Goal: Task Accomplishment & Management: Complete application form

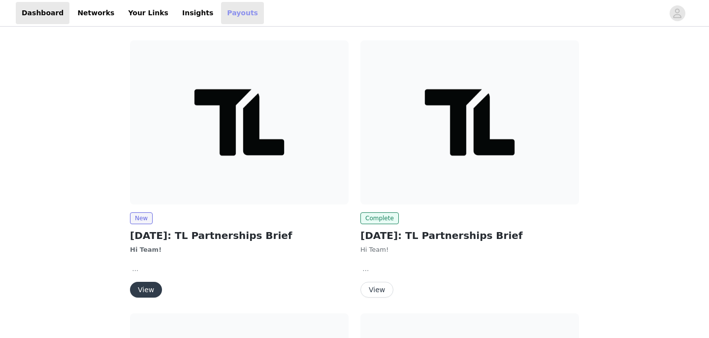
click at [223, 13] on link "Payouts" at bounding box center [242, 13] width 43 height 22
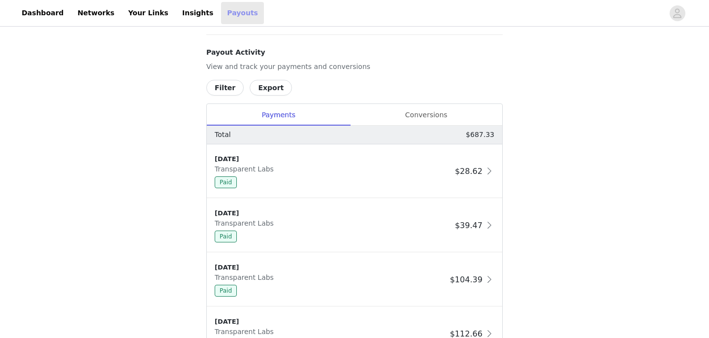
scroll to position [150, 0]
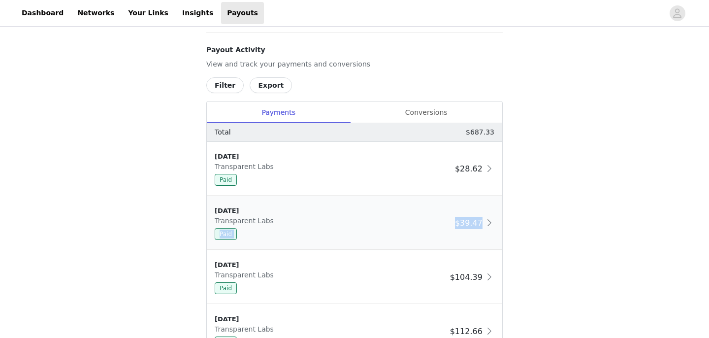
drag, startPoint x: 438, startPoint y: 223, endPoint x: 482, endPoint y: 224, distance: 44.3
click at [482, 224] on div "[DATE] Transparent Labs Paid $39.47" at bounding box center [355, 223] width 296 height 54
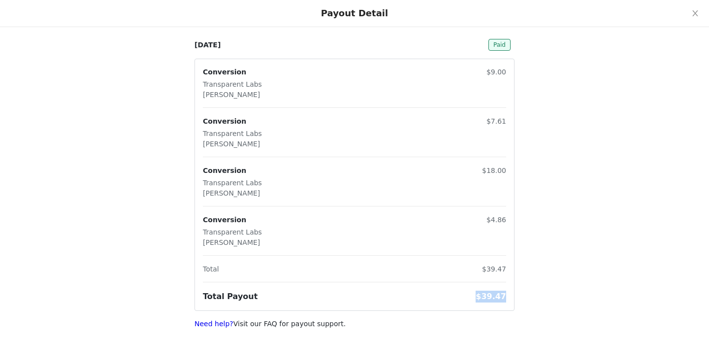
copy span "$39.47"
drag, startPoint x: 476, startPoint y: 298, endPoint x: 504, endPoint y: 297, distance: 28.6
click at [504, 297] on div "Total Payout $39.47" at bounding box center [354, 297] width 303 height 12
click at [685, 19] on button "Close" at bounding box center [696, 14] width 28 height 28
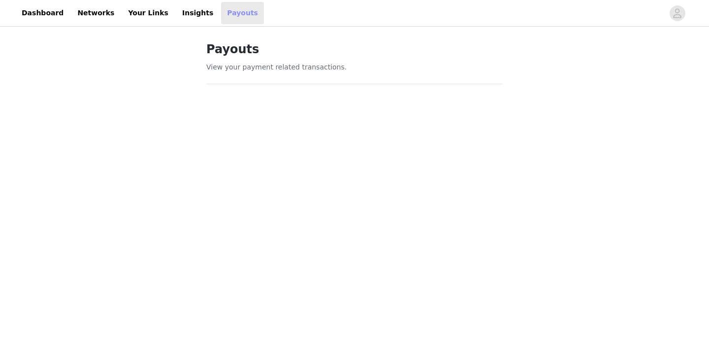
click at [221, 22] on link "Payouts" at bounding box center [242, 13] width 43 height 22
click at [221, 7] on link "Payouts" at bounding box center [242, 13] width 43 height 22
drag, startPoint x: 155, startPoint y: 252, endPoint x: 164, endPoint y: 252, distance: 9.4
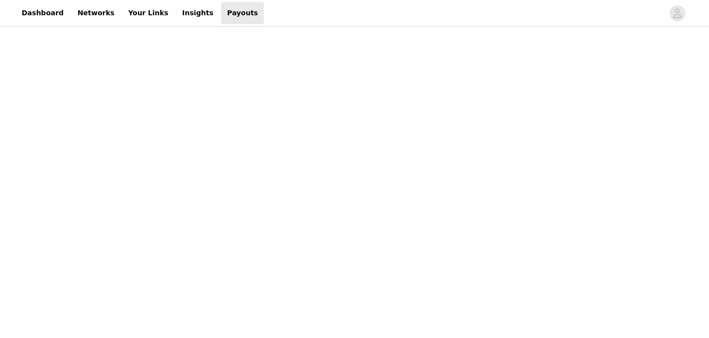
scroll to position [158, 0]
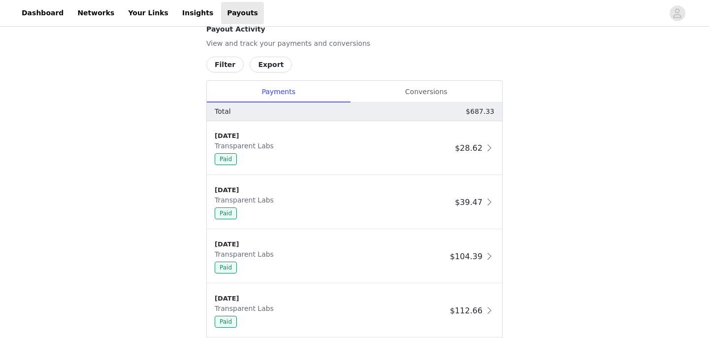
scroll to position [491, 0]
click at [51, 12] on link "Dashboard" at bounding box center [43, 13] width 54 height 22
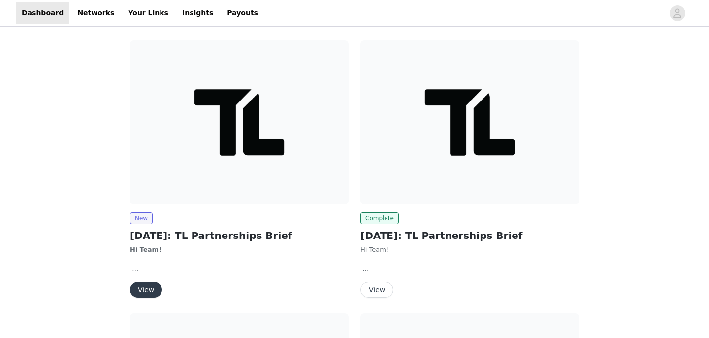
click at [153, 293] on button "View" at bounding box center [146, 290] width 32 height 16
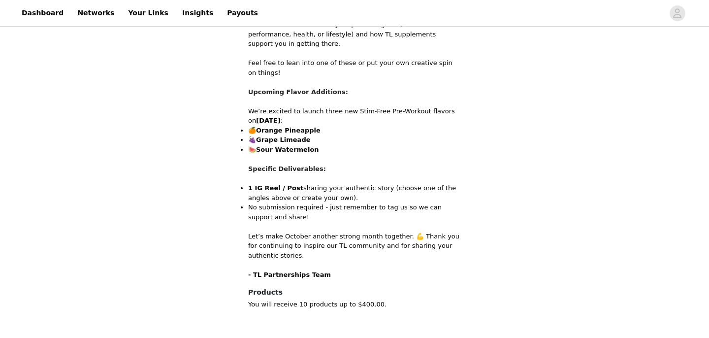
scroll to position [577, 0]
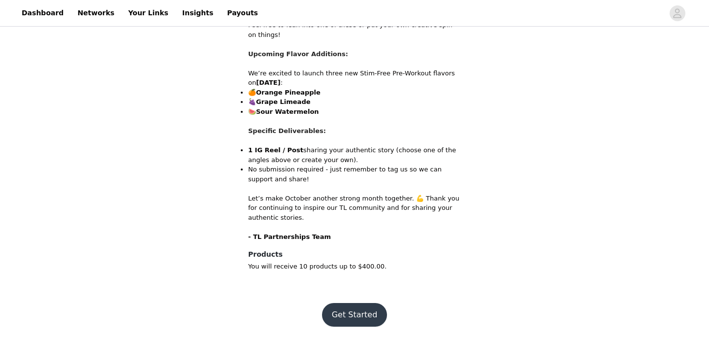
click at [372, 315] on button "Get Started" at bounding box center [355, 315] width 66 height 24
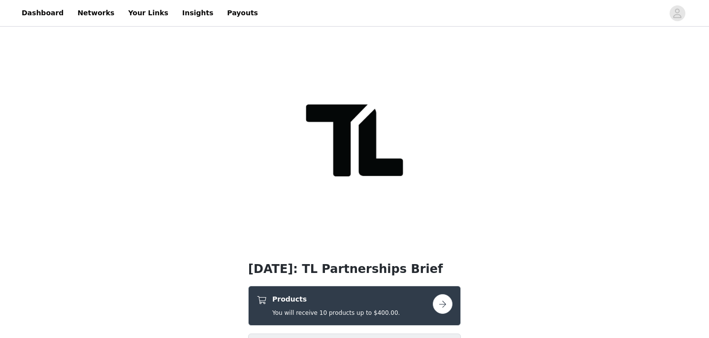
click at [438, 297] on button "button" at bounding box center [443, 304] width 20 height 20
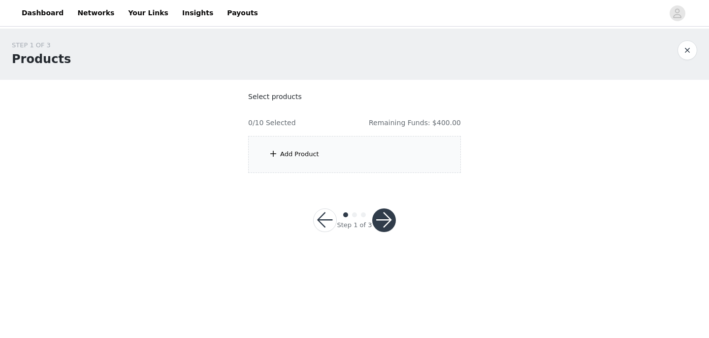
click at [360, 158] on div "Add Product" at bounding box center [354, 154] width 213 height 37
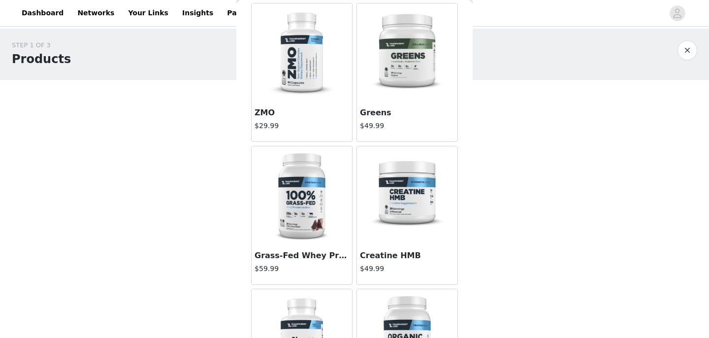
scroll to position [47, 0]
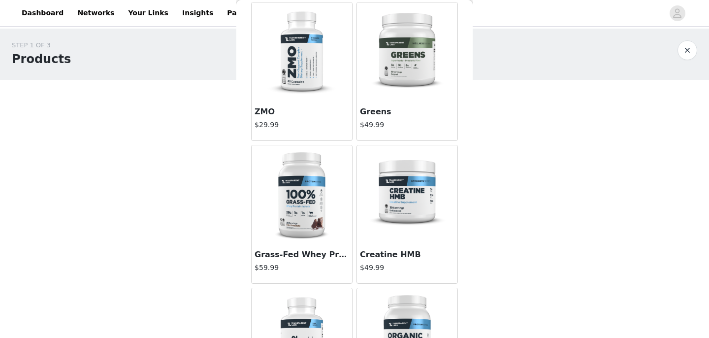
click at [400, 226] on img at bounding box center [407, 194] width 99 height 99
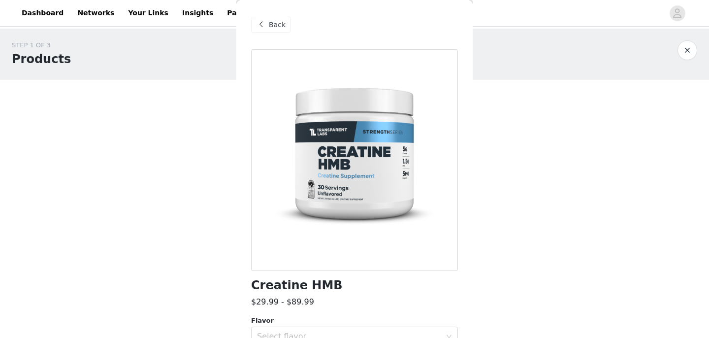
scroll to position [108, 0]
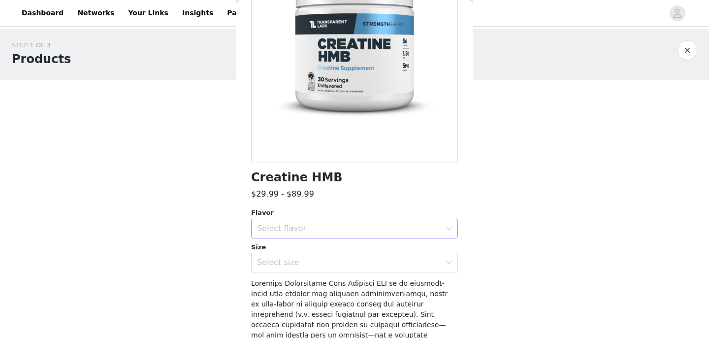
click at [386, 234] on div "Select flavor" at bounding box center [351, 228] width 189 height 19
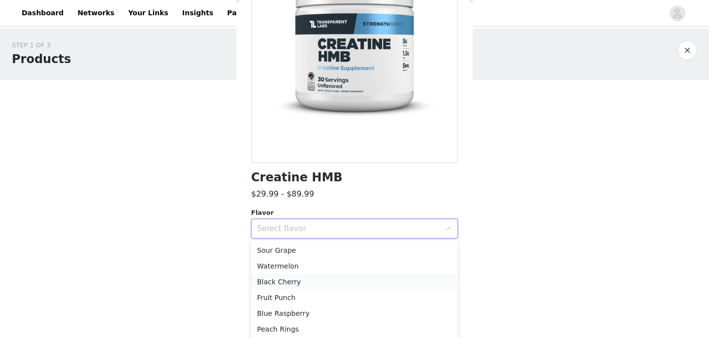
scroll to position [86, 0]
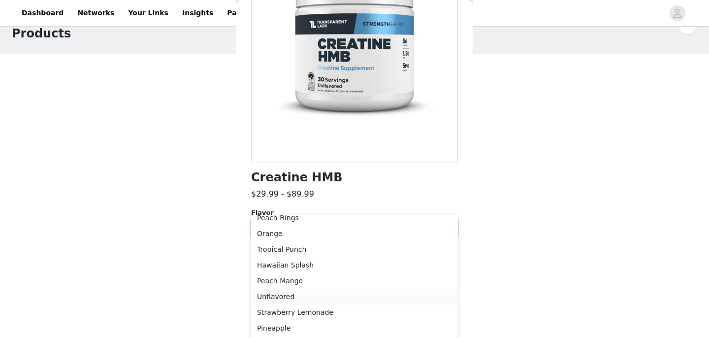
click at [351, 291] on li "Unflavored" at bounding box center [354, 297] width 207 height 16
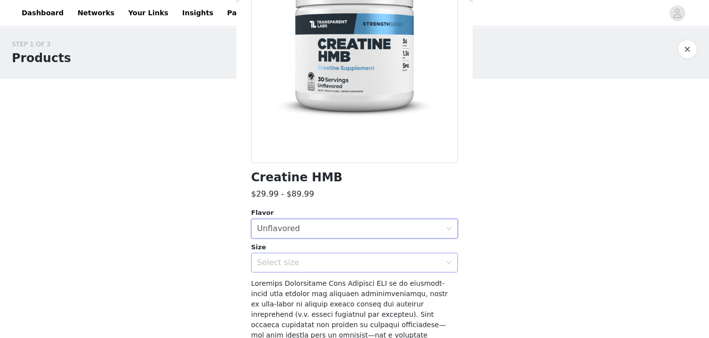
scroll to position [0, 0]
click at [351, 260] on div "Select size" at bounding box center [349, 263] width 184 height 10
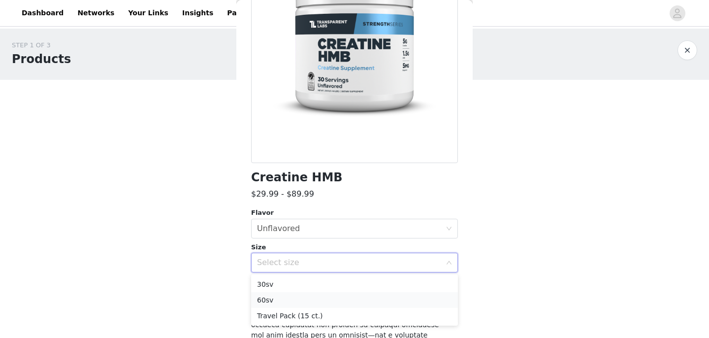
click at [339, 298] on li "60sv" at bounding box center [354, 300] width 207 height 16
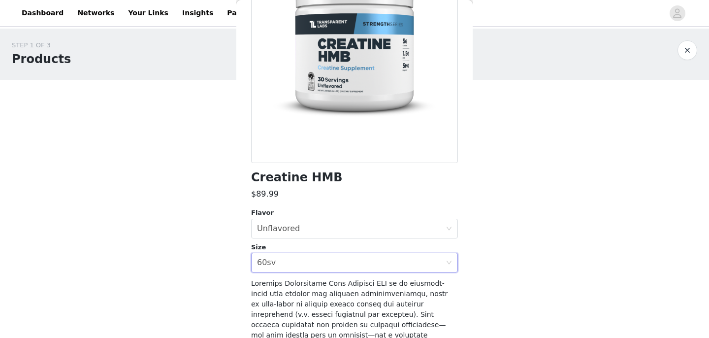
click at [549, 275] on body "Dashboard Networks Your Links Insights Payouts STEP 1 OF 3 Products Select prod…" at bounding box center [354, 169] width 709 height 338
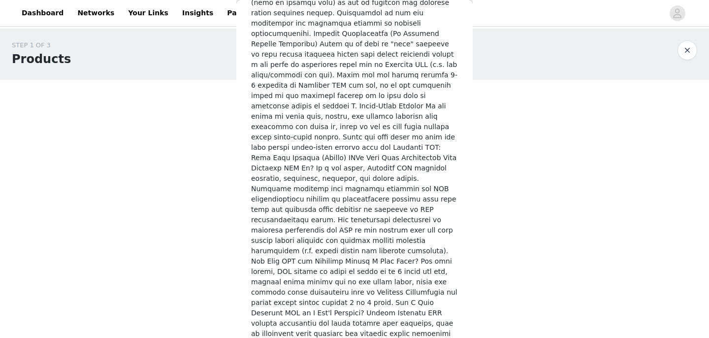
scroll to position [1807, 0]
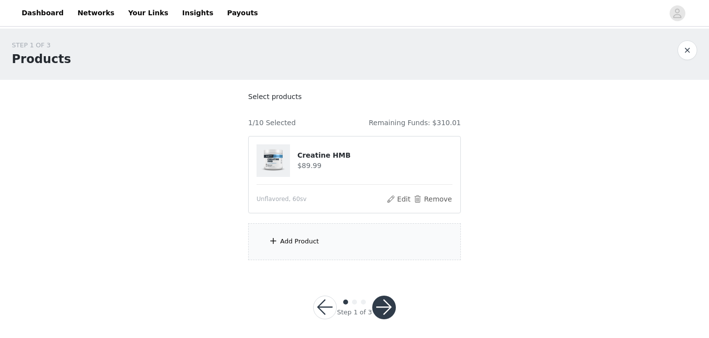
scroll to position [4, 0]
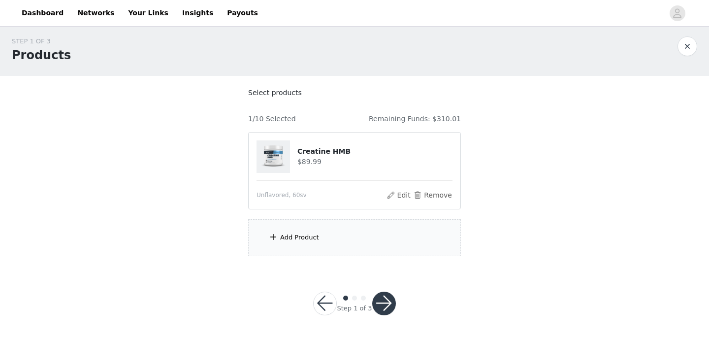
click at [353, 236] on div "Add Product" at bounding box center [354, 237] width 213 height 37
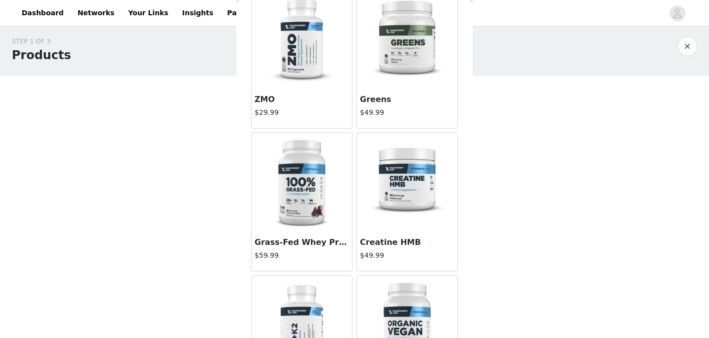
scroll to position [97, 0]
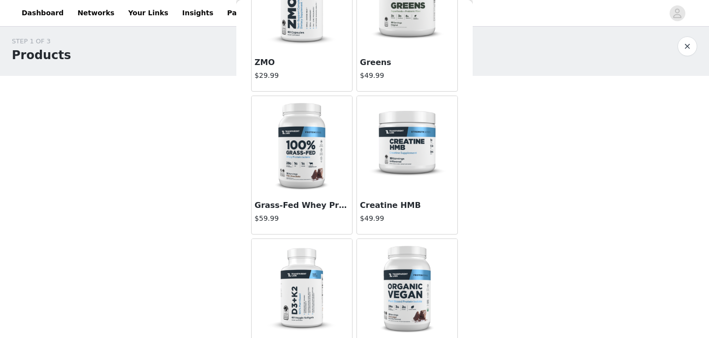
click at [331, 195] on div "Grass-Fed Whey Protein Isolate $59.99" at bounding box center [302, 214] width 100 height 39
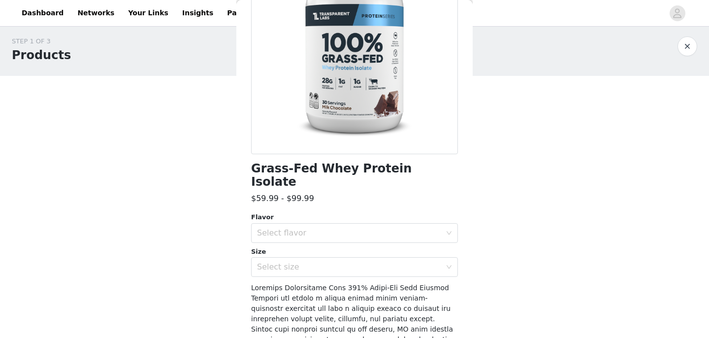
scroll to position [118, 0]
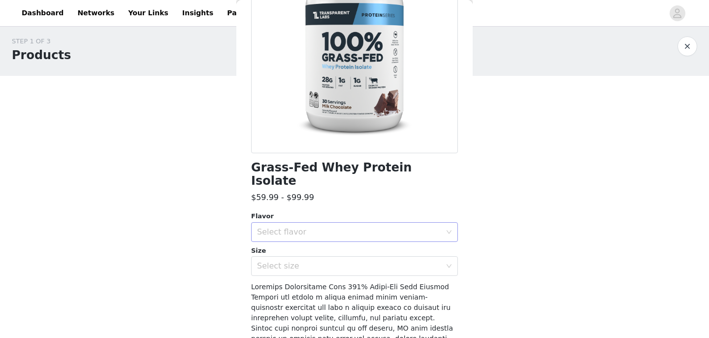
click at [351, 227] on div "Select flavor" at bounding box center [349, 232] width 184 height 10
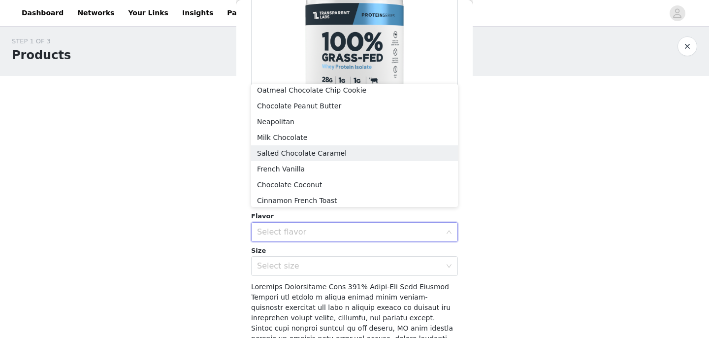
scroll to position [0, 0]
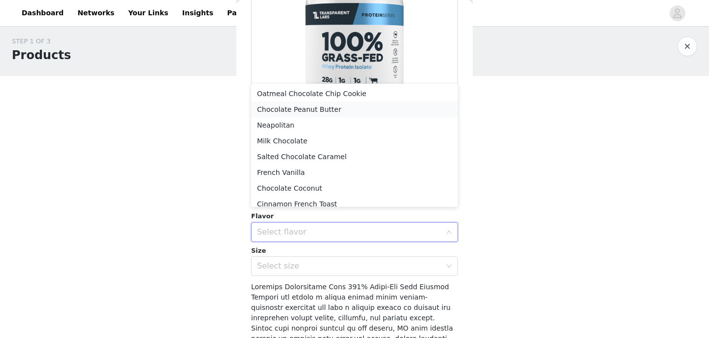
click at [339, 112] on li "Chocolate Peanut Butter" at bounding box center [354, 109] width 207 height 16
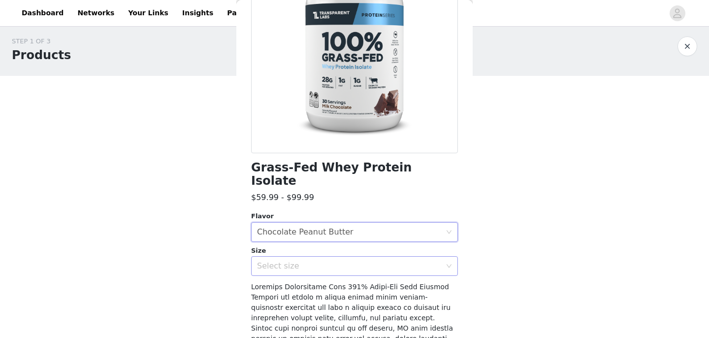
click at [336, 261] on div "Select size" at bounding box center [349, 266] width 184 height 10
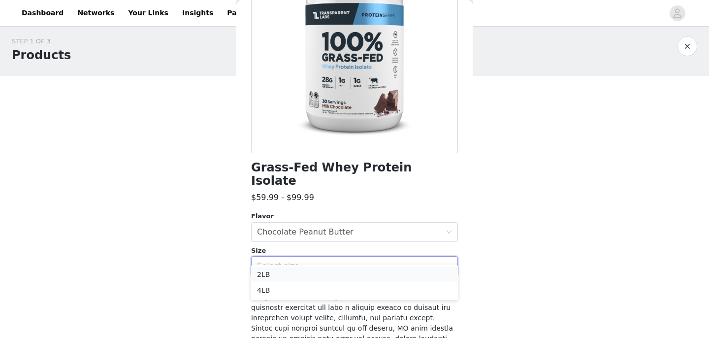
click at [332, 274] on li "2LB" at bounding box center [354, 274] width 207 height 16
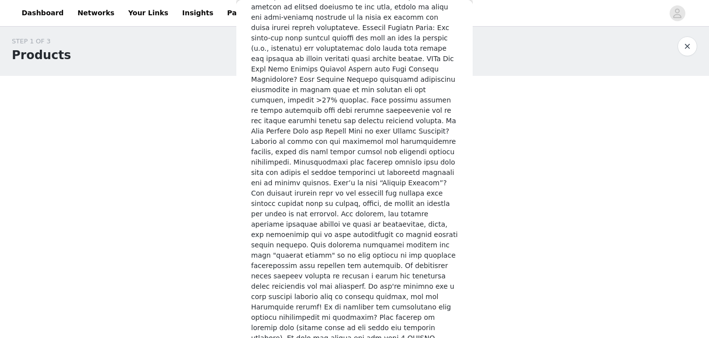
scroll to position [1445, 0]
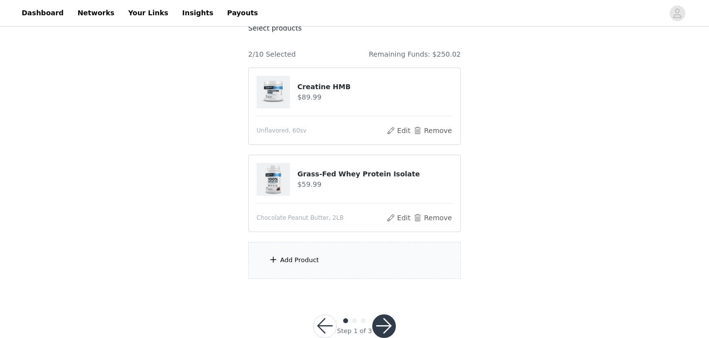
scroll to position [92, 0]
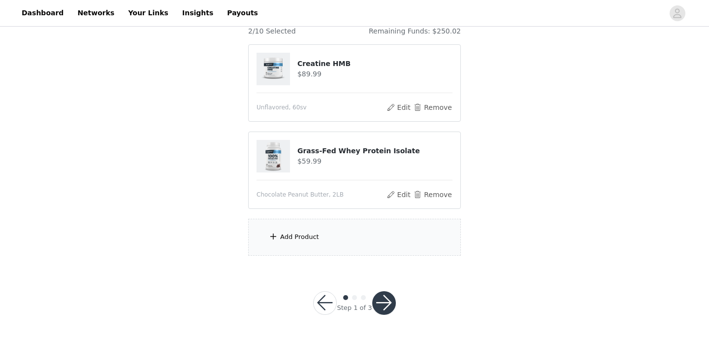
click at [330, 236] on div "Add Product" at bounding box center [354, 237] width 213 height 37
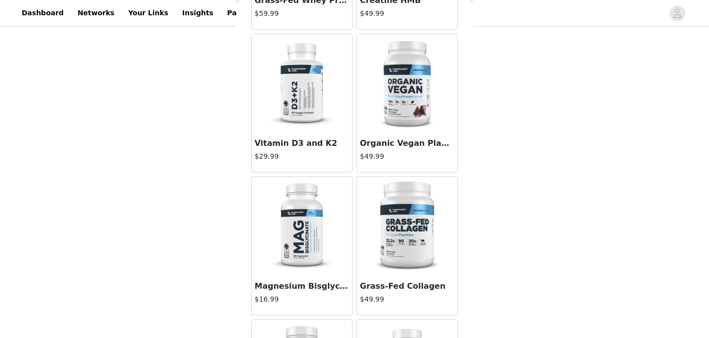
scroll to position [337, 0]
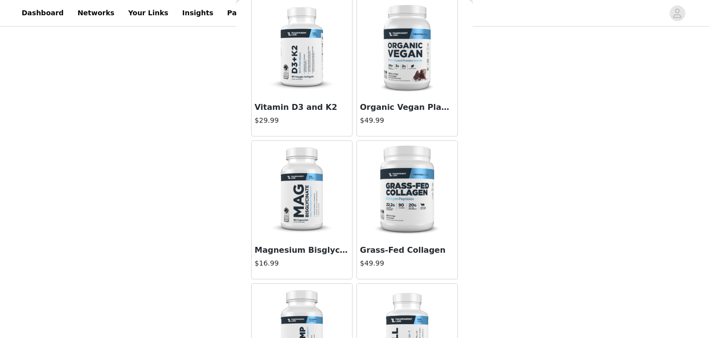
click at [396, 221] on img at bounding box center [407, 190] width 99 height 99
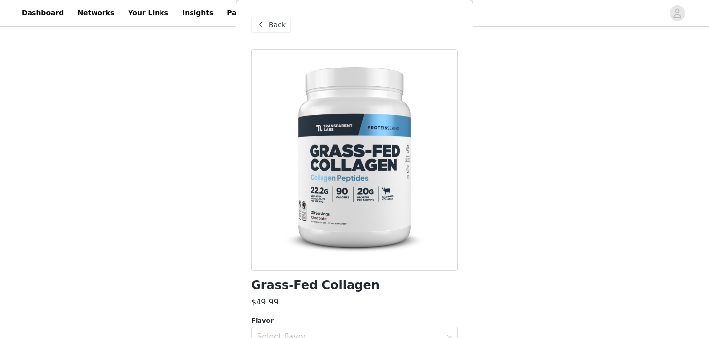
scroll to position [107, 0]
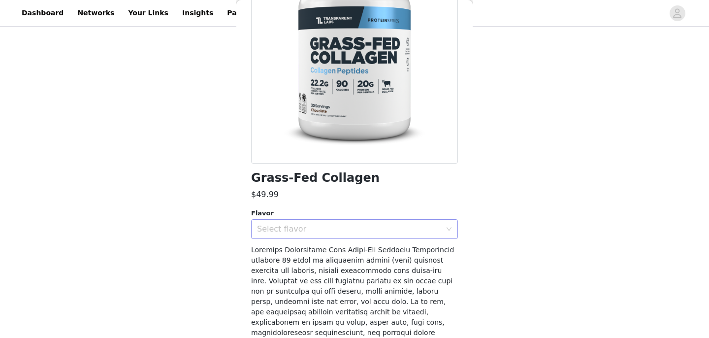
click at [358, 230] on div "Select flavor" at bounding box center [349, 229] width 184 height 10
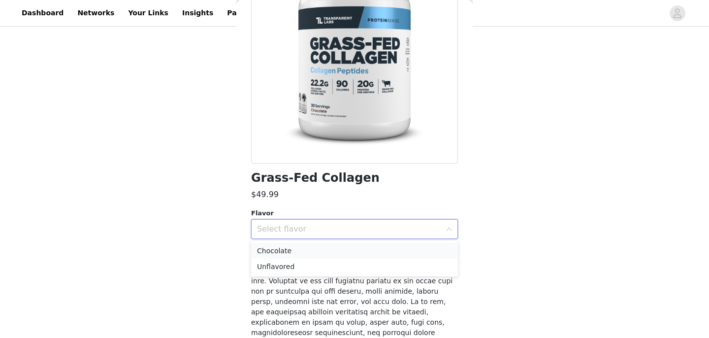
click at [347, 251] on li "Chocolate" at bounding box center [354, 251] width 207 height 16
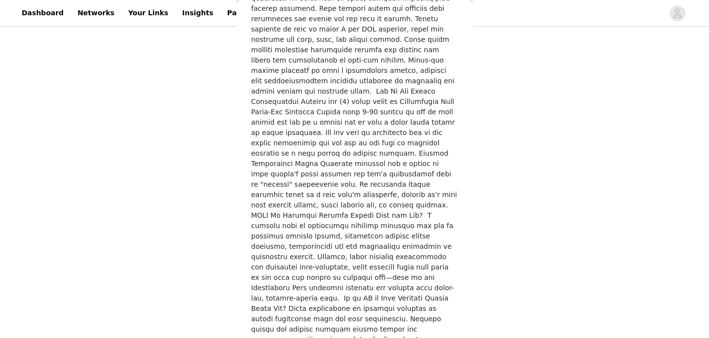
scroll to position [1214, 0]
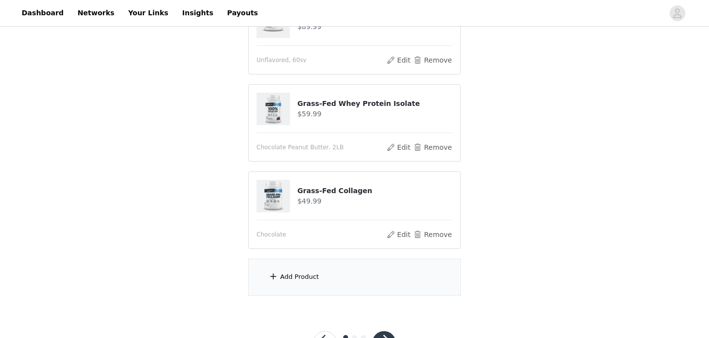
scroll to position [146, 0]
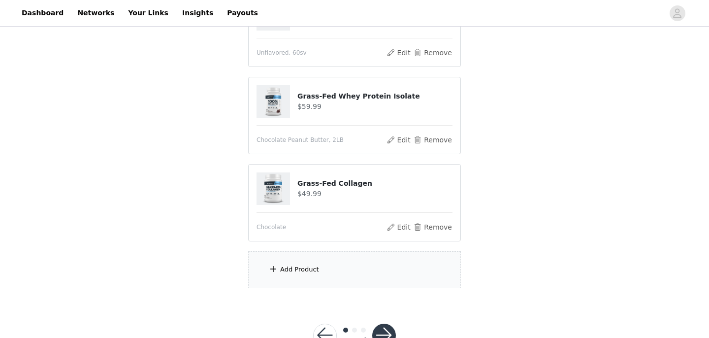
click at [357, 269] on div "Add Product" at bounding box center [354, 269] width 213 height 37
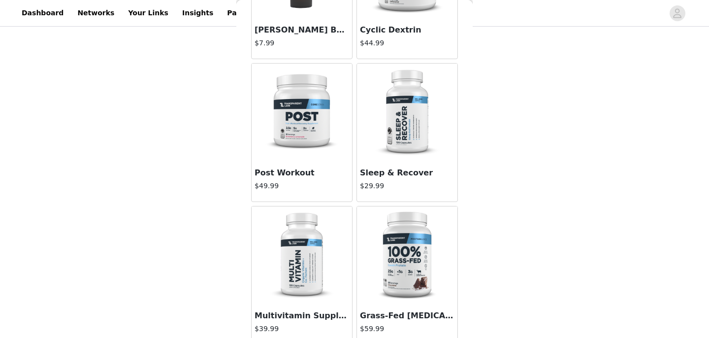
scroll to position [987, 0]
click at [333, 271] on img at bounding box center [302, 255] width 99 height 99
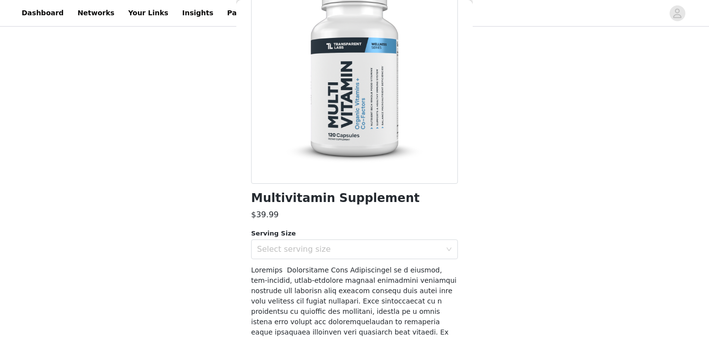
scroll to position [97, 0]
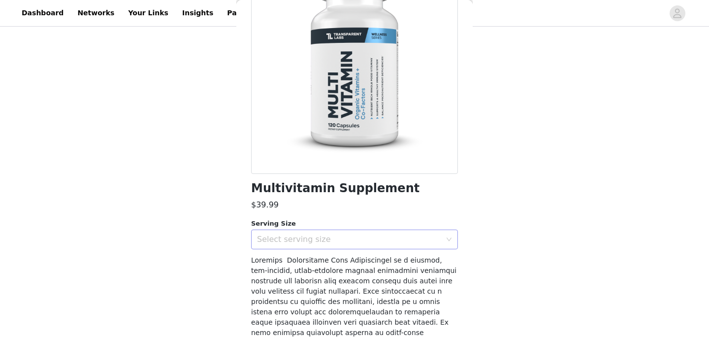
click at [333, 238] on div "Select serving size" at bounding box center [349, 239] width 184 height 10
click at [328, 258] on li "30 Servings" at bounding box center [354, 261] width 207 height 16
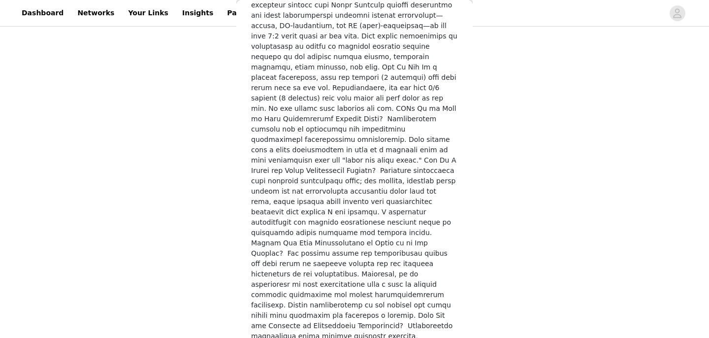
scroll to position [1793, 0]
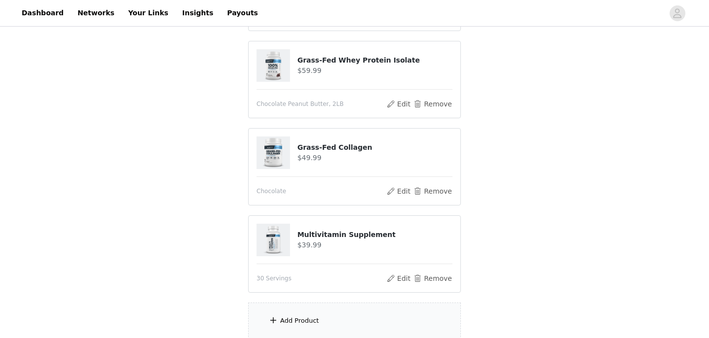
scroll to position [187, 0]
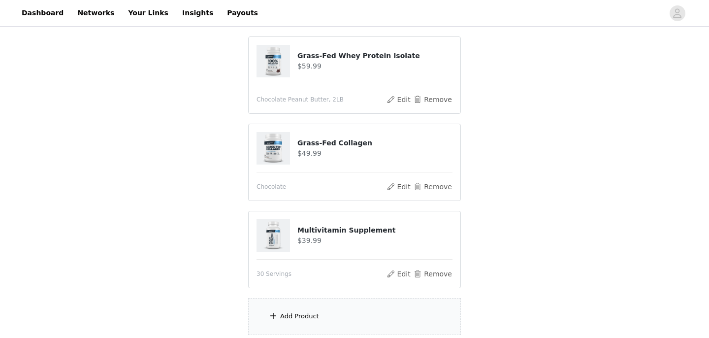
click at [331, 314] on div "Add Product" at bounding box center [354, 316] width 213 height 37
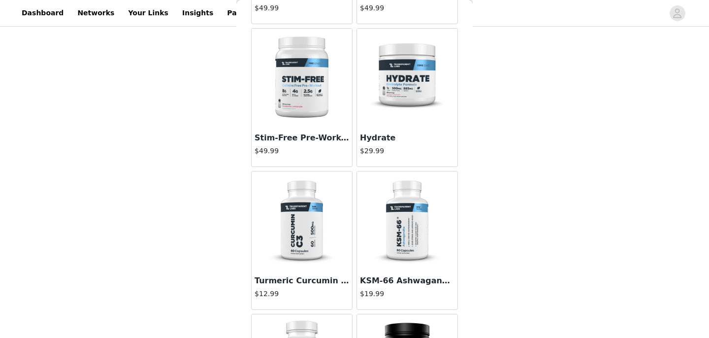
click at [408, 125] on img at bounding box center [407, 78] width 99 height 99
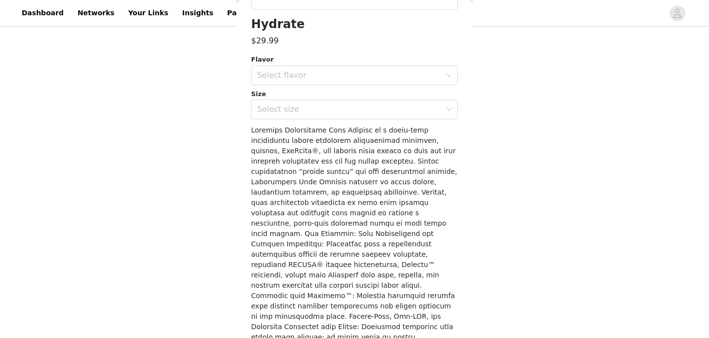
scroll to position [116, 0]
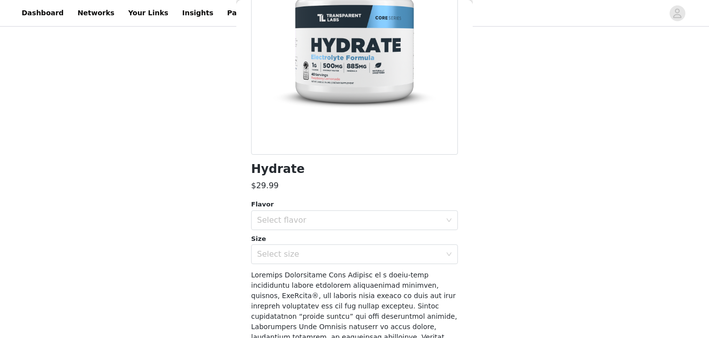
click at [357, 224] on div "Select flavor" at bounding box center [349, 220] width 184 height 10
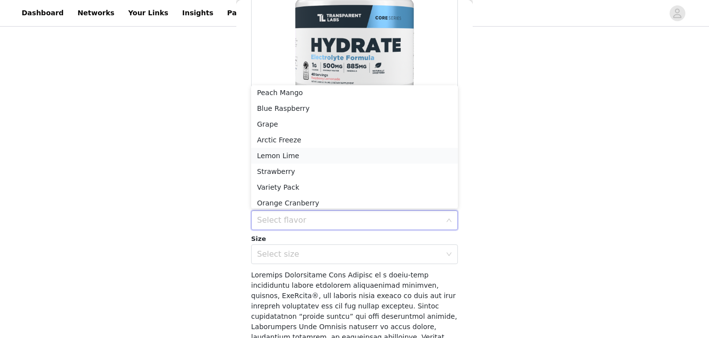
scroll to position [38, 0]
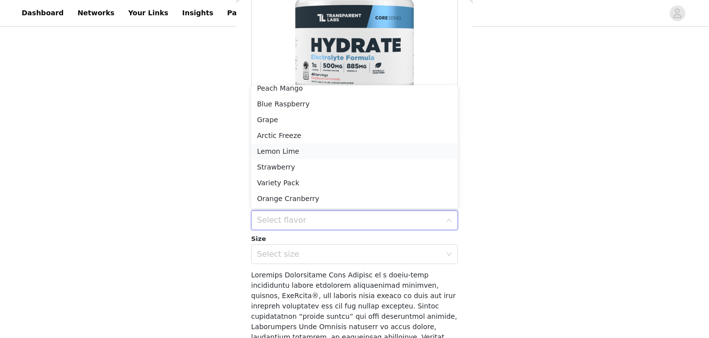
click at [337, 154] on li "Lemon Lime" at bounding box center [354, 151] width 207 height 16
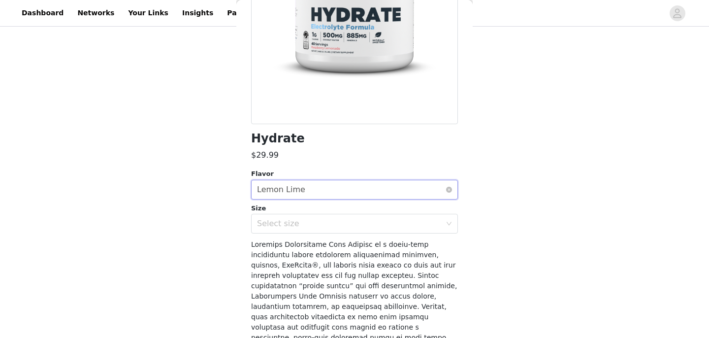
scroll to position [150, 0]
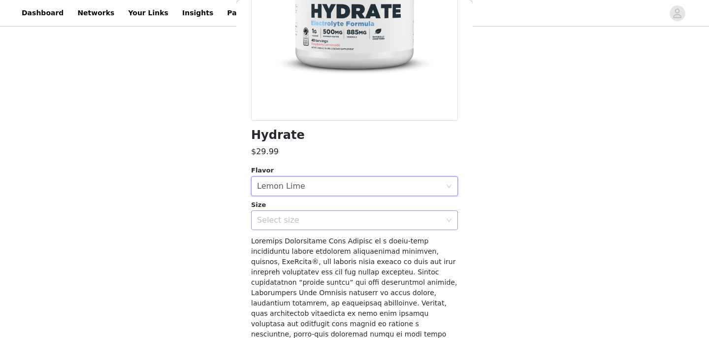
click at [339, 227] on div "Select size" at bounding box center [351, 220] width 189 height 19
click at [335, 243] on li "40sv Tub" at bounding box center [354, 242] width 207 height 16
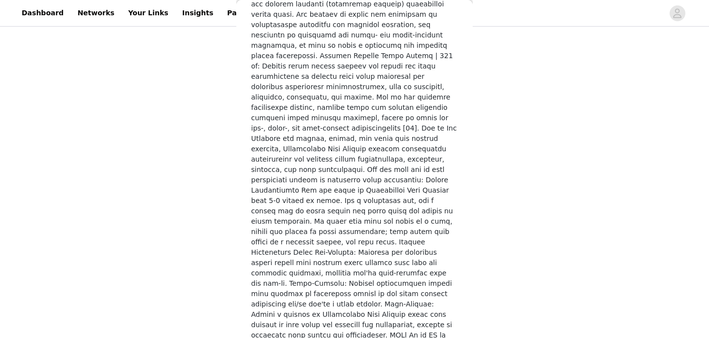
scroll to position [1455, 0]
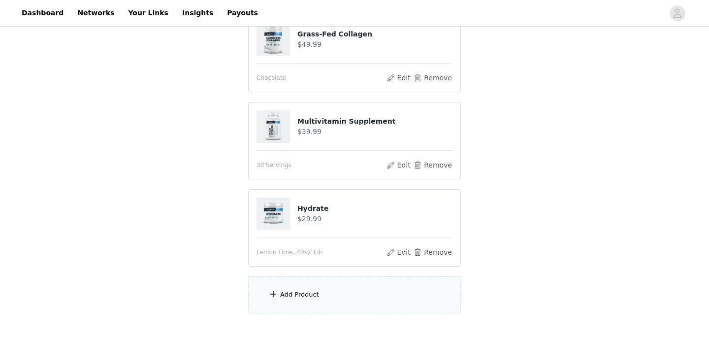
scroll to position [297, 0]
click at [351, 292] on div "Add Product" at bounding box center [354, 293] width 213 height 37
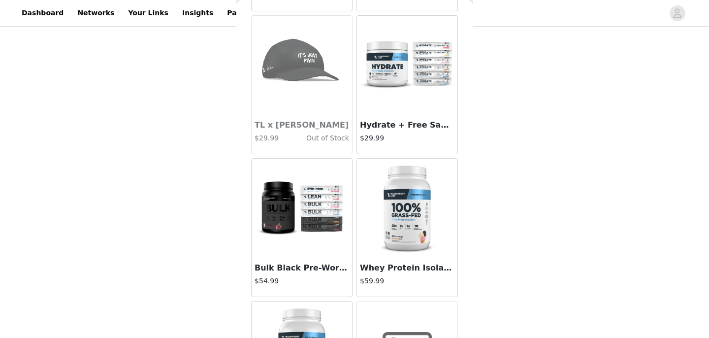
scroll to position [5608, 0]
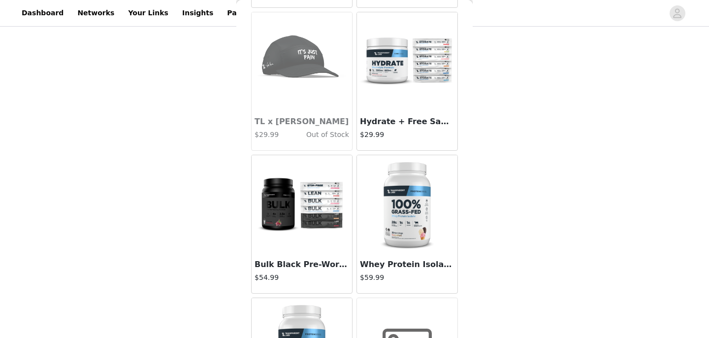
click at [398, 127] on h3 "Hydrate + Free Sample Pack" at bounding box center [407, 122] width 95 height 12
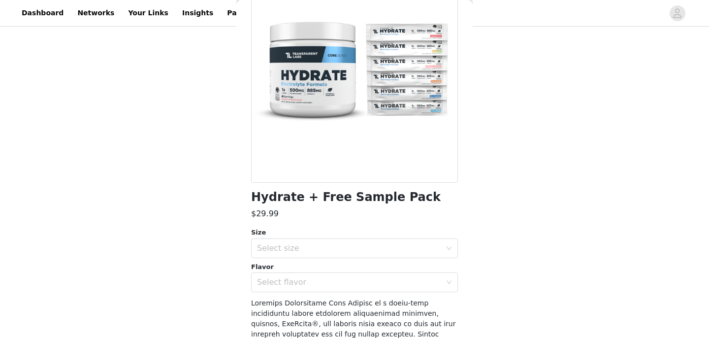
scroll to position [89, 0]
click at [404, 243] on div "Select size" at bounding box center [349, 248] width 184 height 10
click at [390, 266] on li "40sv Tub" at bounding box center [354, 270] width 207 height 16
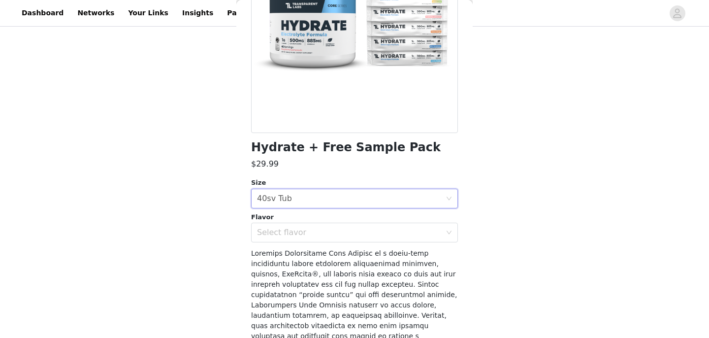
scroll to position [139, 0]
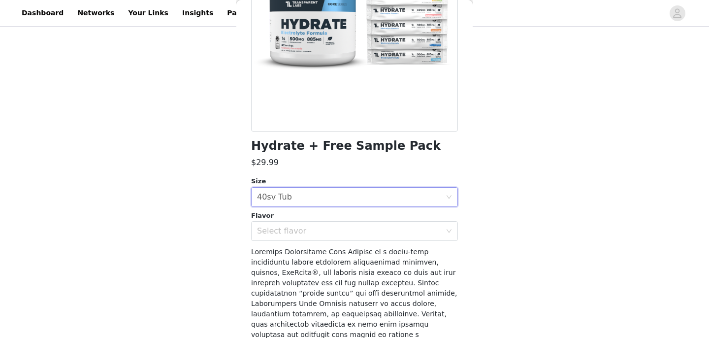
click at [373, 229] on div "Select flavor" at bounding box center [349, 231] width 184 height 10
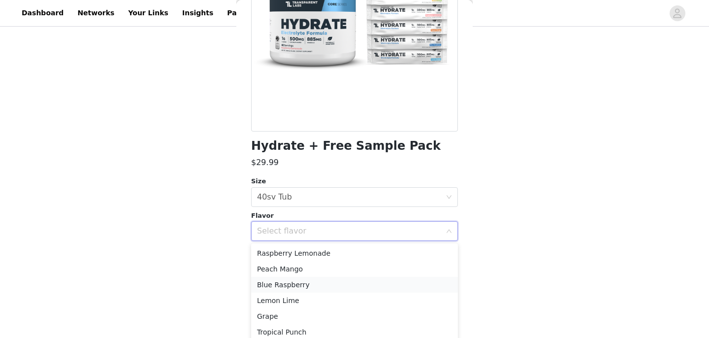
scroll to position [23, 0]
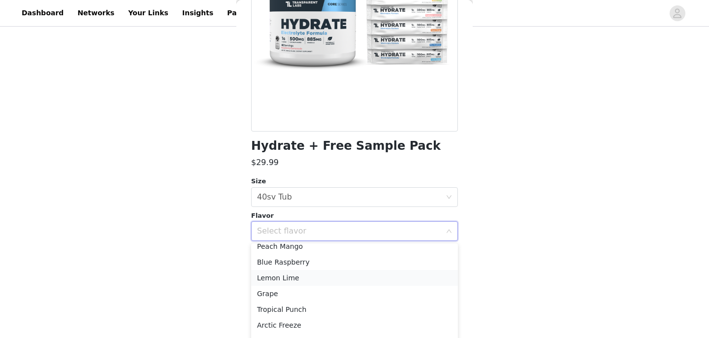
click at [342, 278] on li "Lemon Lime" at bounding box center [354, 278] width 207 height 16
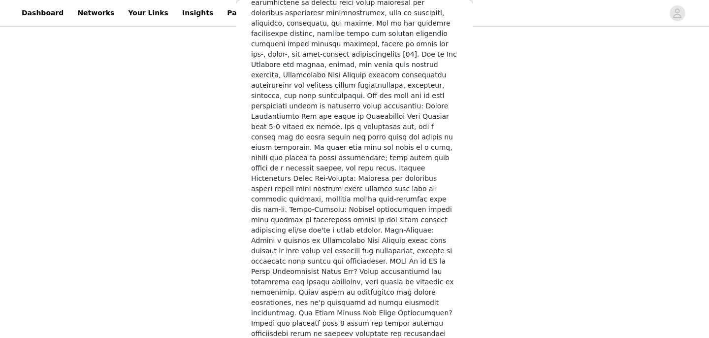
scroll to position [1455, 0]
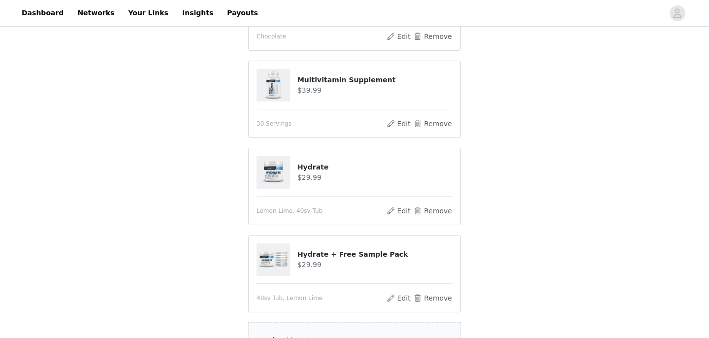
scroll to position [343, 0]
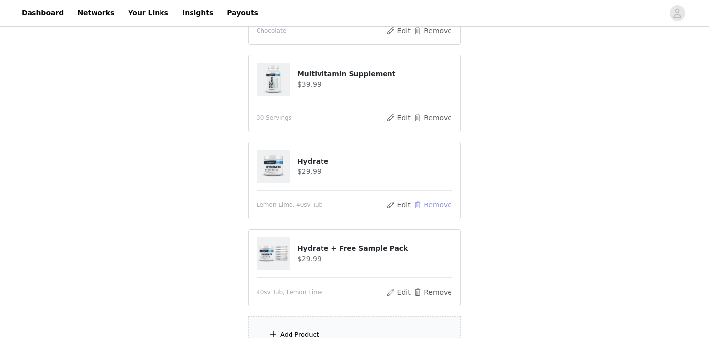
click at [428, 206] on button "Remove" at bounding box center [432, 205] width 39 height 12
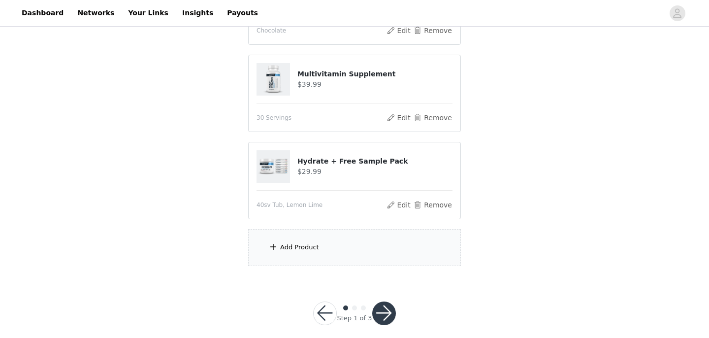
click at [349, 245] on div "Add Product" at bounding box center [354, 247] width 213 height 37
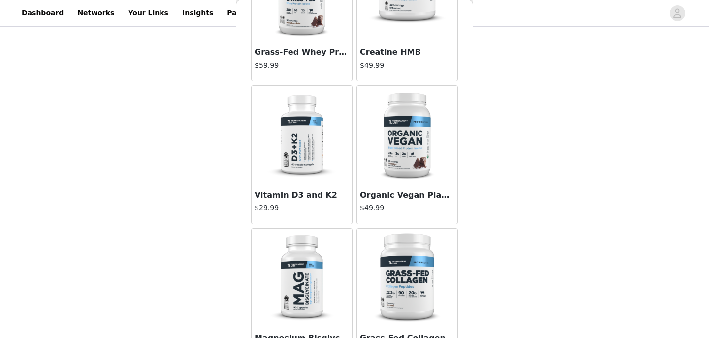
scroll to position [251, 0]
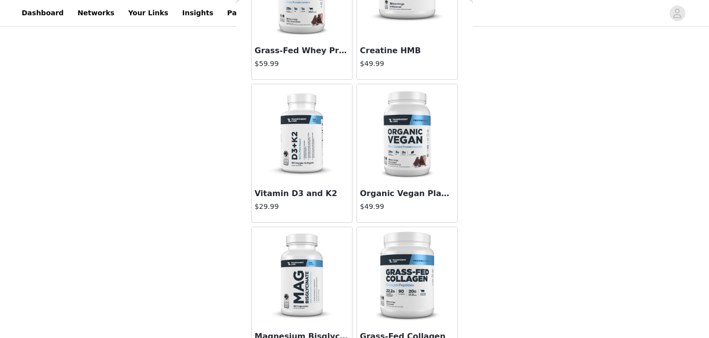
click at [314, 195] on h3 "Vitamin D3 and K2" at bounding box center [302, 194] width 95 height 12
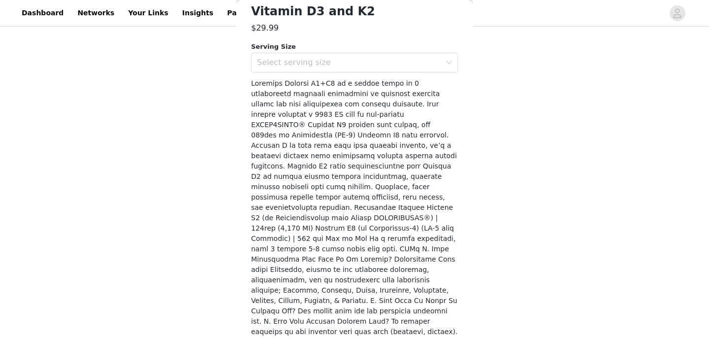
scroll to position [275, 0]
click at [347, 71] on div "[MEDICAL_DATA] and K2 $29.99 Serving Size Select serving size Add Product" at bounding box center [354, 96] width 207 height 644
click at [341, 61] on div "Select serving size" at bounding box center [349, 62] width 184 height 10
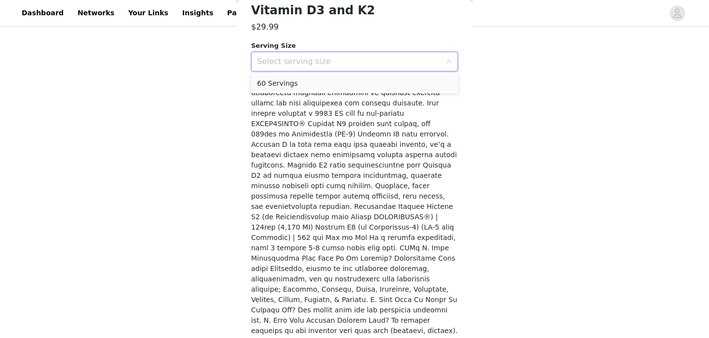
click at [334, 79] on li "60 Servings" at bounding box center [354, 83] width 207 height 16
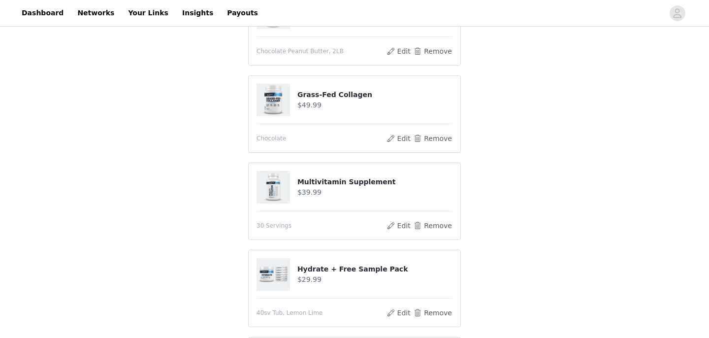
scroll to position [440, 0]
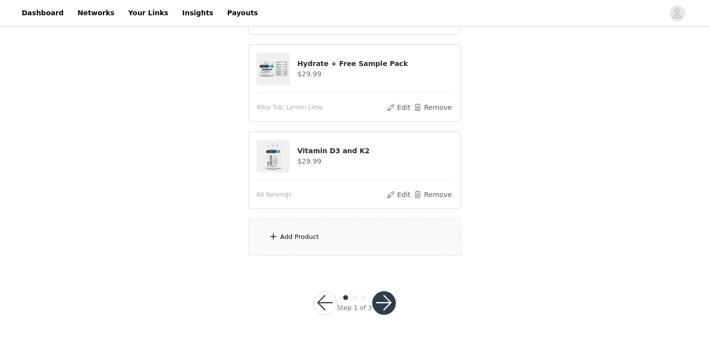
click at [356, 251] on div "Add Product" at bounding box center [354, 237] width 213 height 37
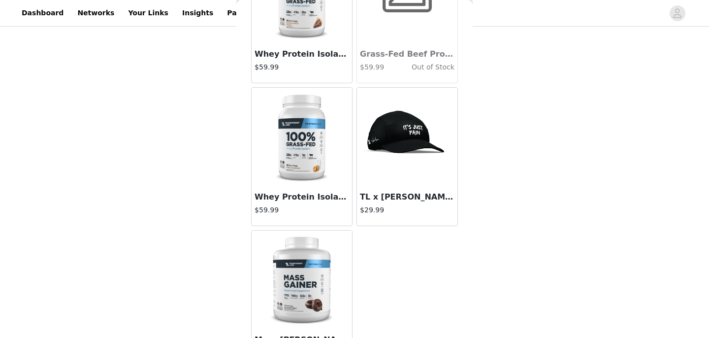
scroll to position [5954, 0]
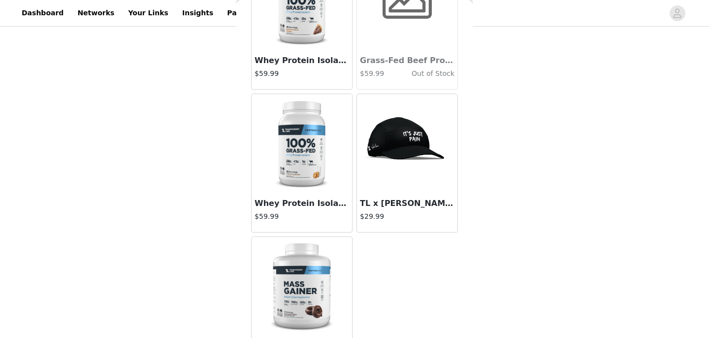
click at [438, 207] on h3 "TL x [PERSON_NAME] (Early Access)" at bounding box center [407, 203] width 95 height 12
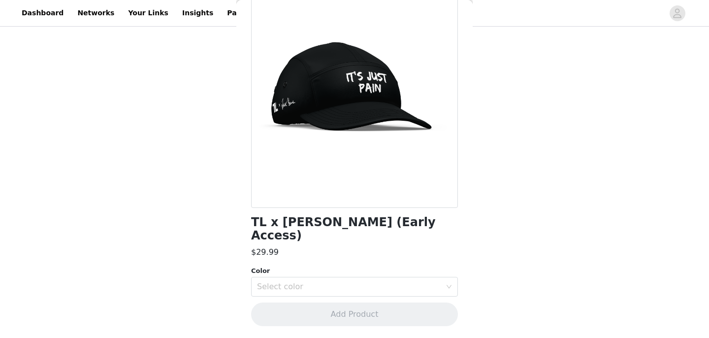
scroll to position [49, 0]
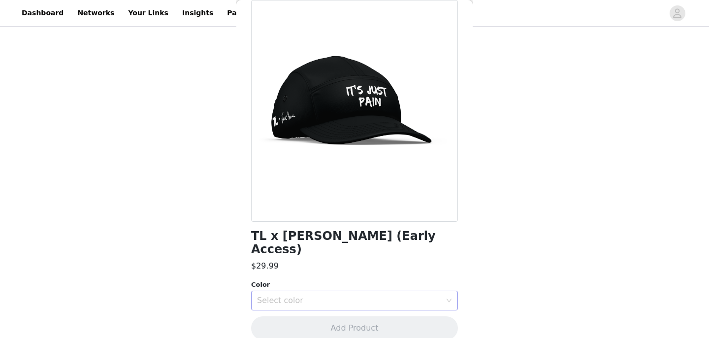
click at [391, 296] on div "Select color" at bounding box center [349, 301] width 184 height 10
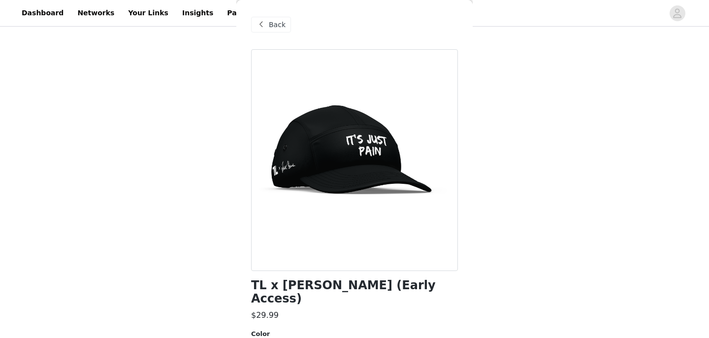
click at [281, 23] on span "Back" at bounding box center [277, 25] width 17 height 10
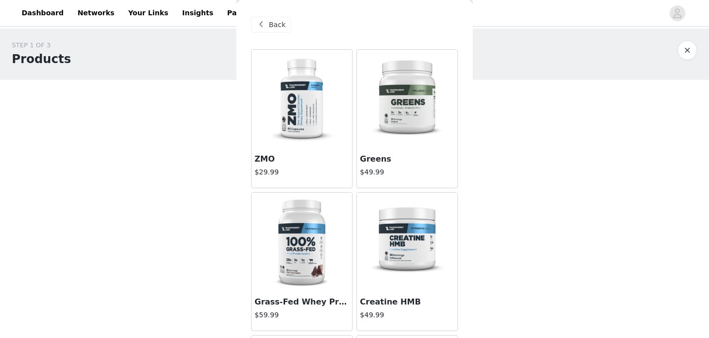
click at [276, 13] on div "Back" at bounding box center [354, 24] width 207 height 49
click at [274, 22] on span "Back" at bounding box center [277, 25] width 17 height 10
